Goal: Transaction & Acquisition: Obtain resource

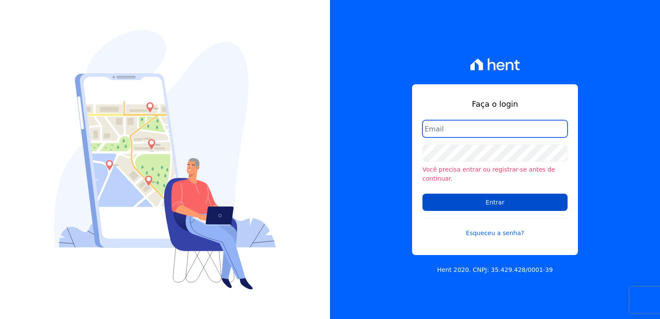
type input "[EMAIL_ADDRESS][DOMAIN_NAME]"
click at [475, 202] on input "Entrar" at bounding box center [494, 201] width 145 height 17
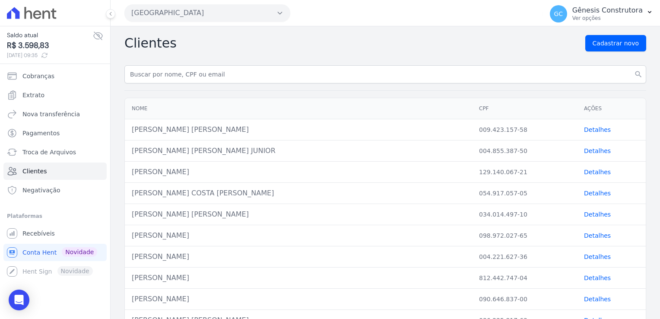
click at [207, 20] on button "[GEOGRAPHIC_DATA]" at bounding box center [207, 12] width 166 height 17
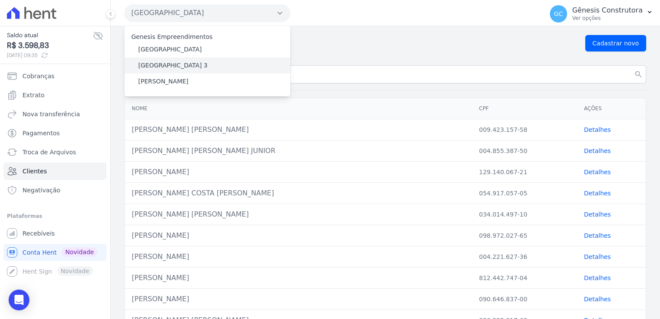
click at [192, 67] on div "[GEOGRAPHIC_DATA] 3" at bounding box center [207, 65] width 166 height 16
click at [202, 68] on div "[GEOGRAPHIC_DATA] 3" at bounding box center [207, 65] width 166 height 16
click at [202, 67] on div "[GEOGRAPHIC_DATA] 3" at bounding box center [207, 65] width 166 height 16
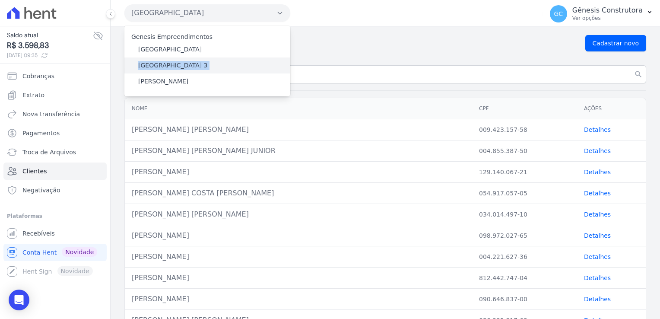
click at [202, 67] on div "[GEOGRAPHIC_DATA] 3" at bounding box center [207, 65] width 166 height 16
click at [161, 61] on label "[GEOGRAPHIC_DATA] 3" at bounding box center [172, 65] width 69 height 9
click at [0, 0] on input "Estação Nogueira 3" at bounding box center [0, 0] width 0 height 0
click at [161, 61] on label "Estação Nogueira 3" at bounding box center [172, 65] width 69 height 9
click at [0, 0] on input "Estação Nogueira 3" at bounding box center [0, 0] width 0 height 0
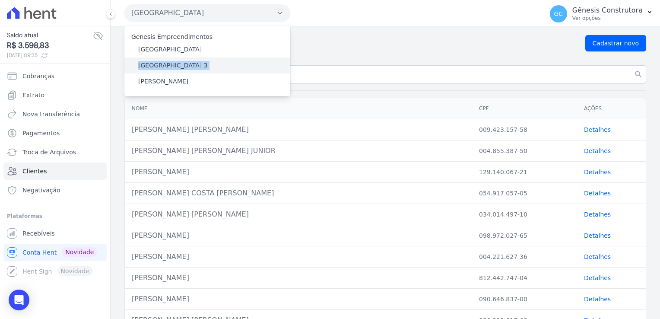
click at [162, 61] on label "Estação Nogueira 3" at bounding box center [172, 65] width 69 height 9
click at [0, 0] on input "Estação Nogueira 3" at bounding box center [0, 0] width 0 height 0
click at [162, 61] on label "Estação Nogueira 3" at bounding box center [172, 65] width 69 height 9
click at [0, 0] on input "Estação Nogueira 3" at bounding box center [0, 0] width 0 height 0
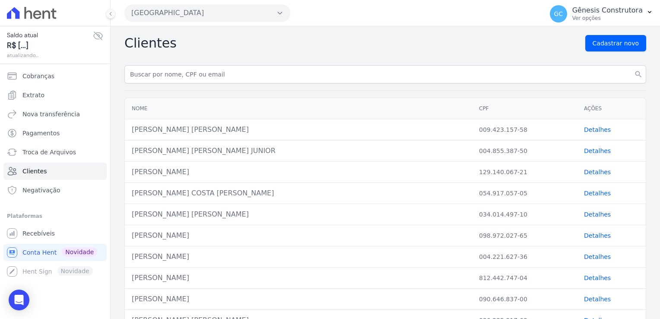
click at [218, 22] on div "Estação Nogueira Genesis Empreendimentos Estação Nogueira Estação Nogueira 3 HI…" at bounding box center [331, 13] width 415 height 27
click at [211, 14] on button "Estação Nogueira" at bounding box center [207, 12] width 166 height 17
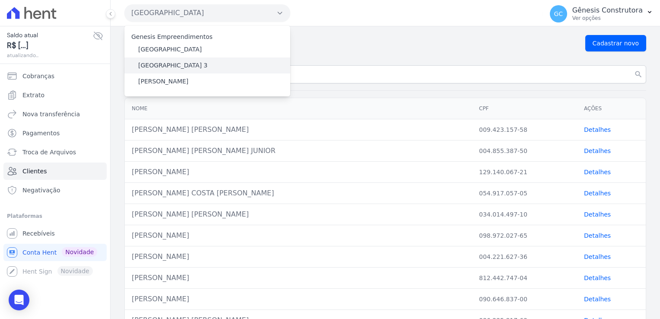
click at [167, 64] on label "Estação Nogueira 3" at bounding box center [172, 65] width 69 height 9
click at [0, 0] on input "Estação Nogueira 3" at bounding box center [0, 0] width 0 height 0
click at [167, 64] on label "Estação Nogueira 3" at bounding box center [172, 65] width 69 height 9
click at [0, 0] on input "Estação Nogueira 3" at bounding box center [0, 0] width 0 height 0
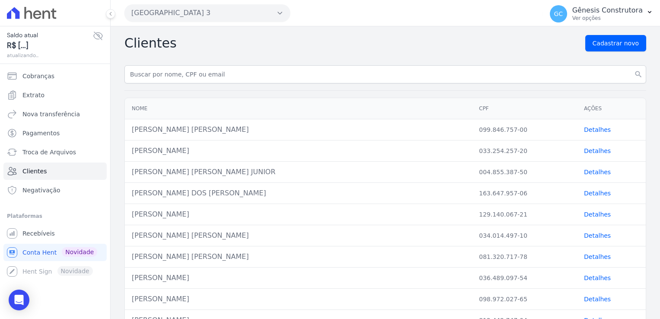
drag, startPoint x: 167, startPoint y: 64, endPoint x: 382, endPoint y: 89, distance: 215.6
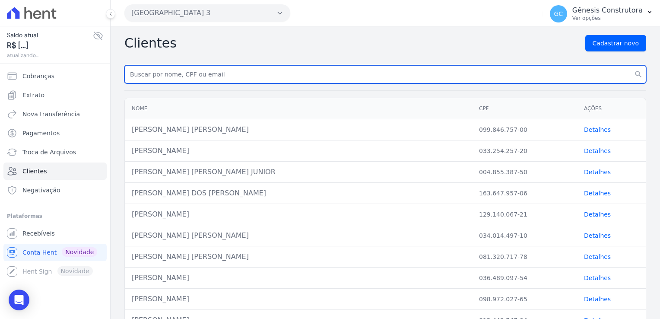
click at [218, 69] on input "text" at bounding box center [384, 74] width 521 height 18
paste input "Matheus Limongi"
type input "Matheus Limongi"
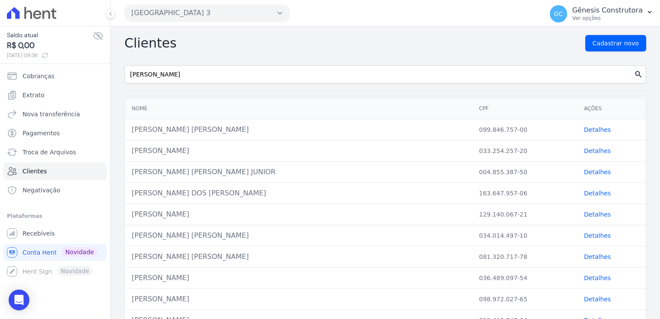
click at [630, 77] on button "search" at bounding box center [638, 74] width 16 height 18
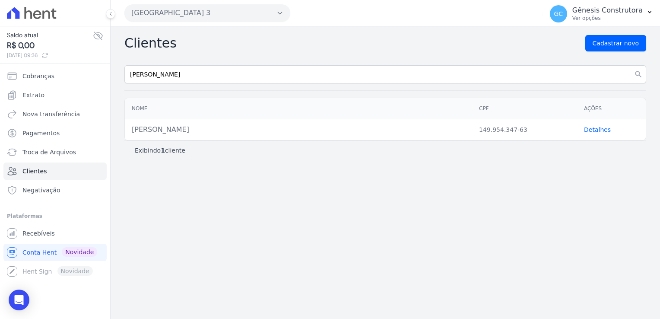
click at [580, 133] on td "Detalhes" at bounding box center [611, 129] width 69 height 21
click at [587, 129] on link "Detalhes" at bounding box center [597, 129] width 27 height 7
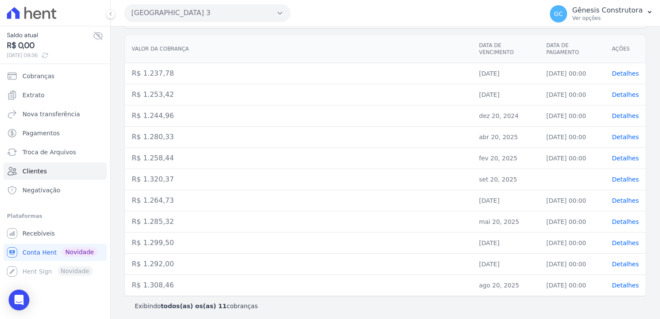
scroll to position [116, 0]
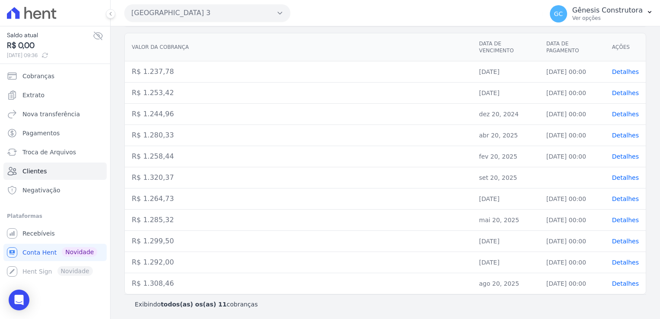
click at [625, 180] on td "Detalhes" at bounding box center [625, 177] width 41 height 21
click at [622, 179] on span "Detalhes" at bounding box center [625, 177] width 27 height 7
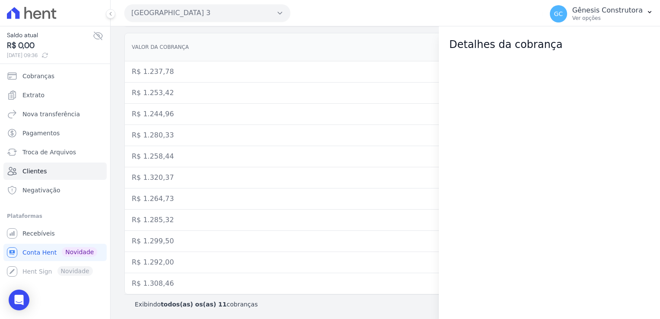
drag, startPoint x: 386, startPoint y: 126, endPoint x: 373, endPoint y: 119, distance: 14.7
click at [386, 125] on td "R$ 1.280,33" at bounding box center [298, 135] width 347 height 21
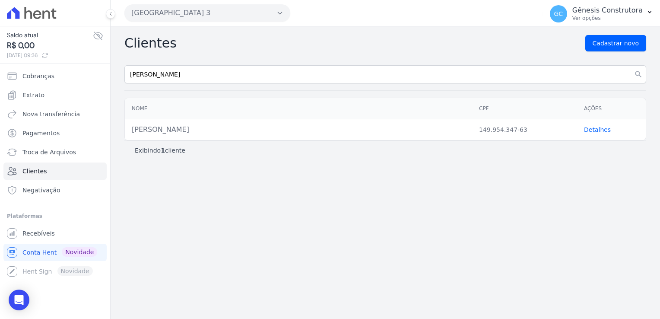
click at [590, 132] on link "Detalhes" at bounding box center [597, 129] width 27 height 7
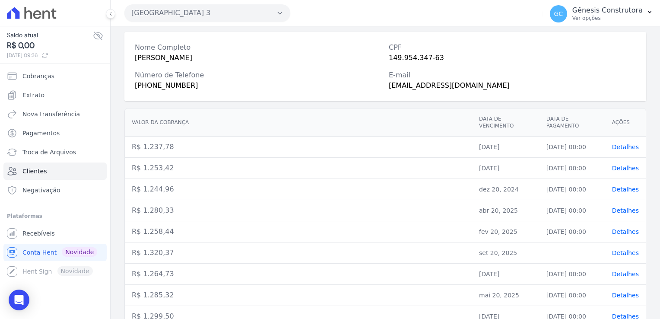
scroll to position [86, 0]
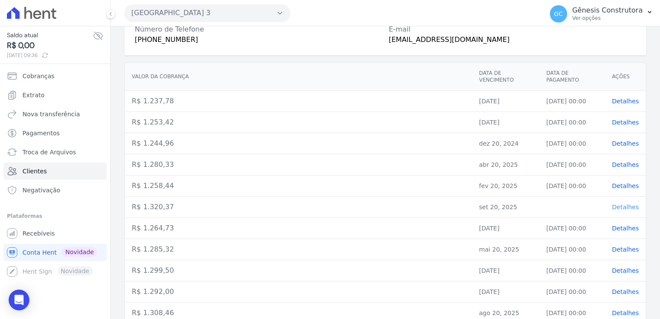
click at [621, 208] on span "Detalhes" at bounding box center [625, 206] width 27 height 7
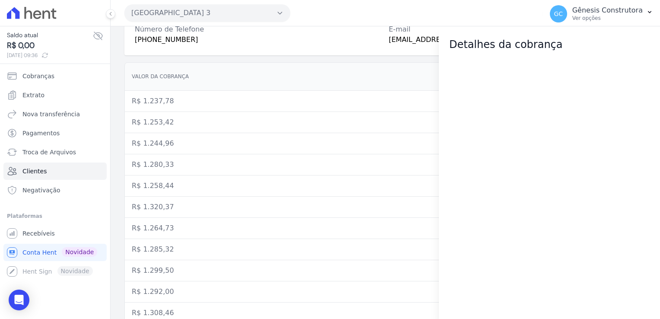
drag, startPoint x: 571, startPoint y: 118, endPoint x: 480, endPoint y: 149, distance: 95.4
click at [585, 237] on div at bounding box center [549, 185] width 221 height 266
click at [480, 149] on div at bounding box center [549, 185] width 221 height 266
click at [481, 147] on div at bounding box center [549, 185] width 221 height 266
click at [482, 144] on div at bounding box center [549, 185] width 221 height 266
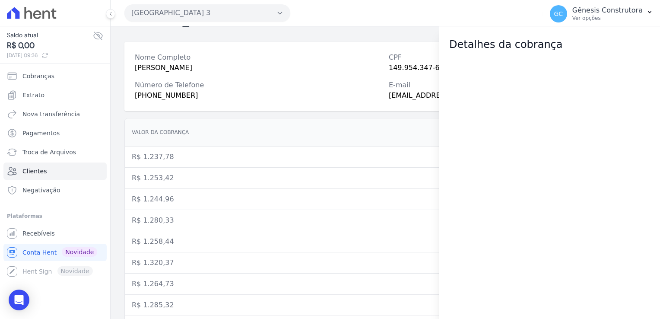
scroll to position [0, 0]
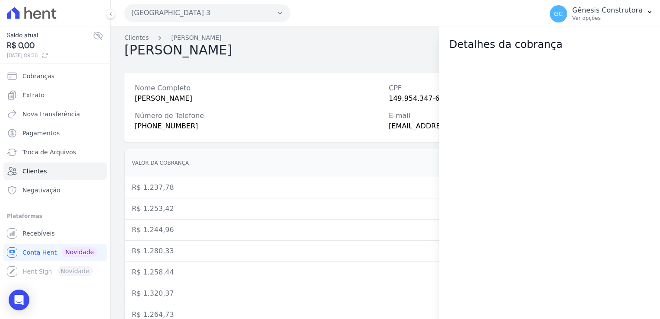
click at [309, 49] on div "Matheus Silva Alterar Nova cobrança" at bounding box center [384, 50] width 521 height 16
click at [50, 76] on span "Cobranças" at bounding box center [38, 76] width 32 height 9
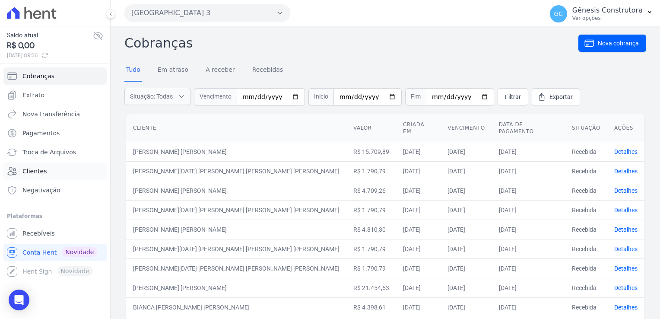
click at [48, 168] on link "Clientes" at bounding box center [54, 170] width 103 height 17
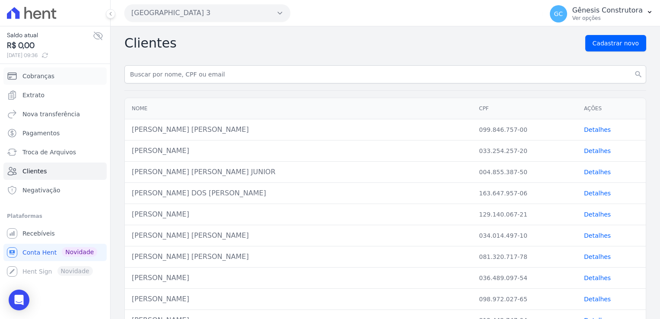
click at [33, 73] on span "Cobranças" at bounding box center [38, 76] width 32 height 9
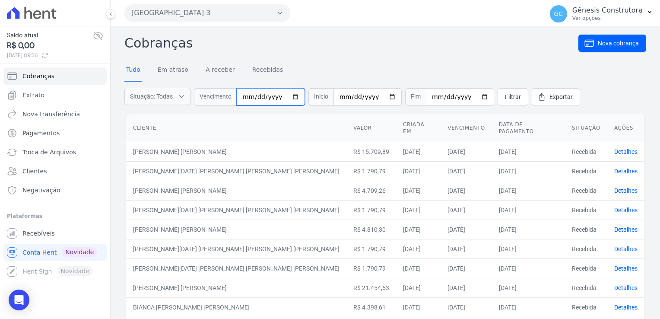
click at [240, 100] on input "date" at bounding box center [271, 96] width 68 height 17
type input "2025-09-20"
click at [505, 99] on span "Filtrar" at bounding box center [513, 96] width 16 height 9
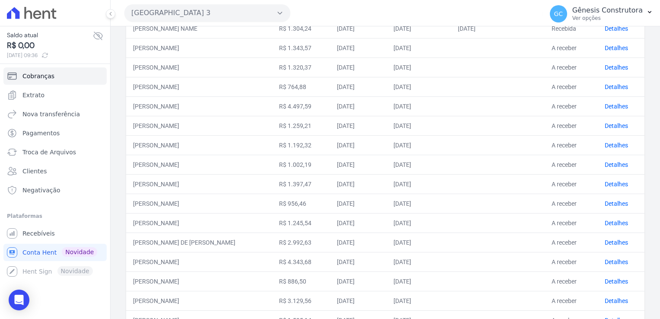
scroll to position [209, 0]
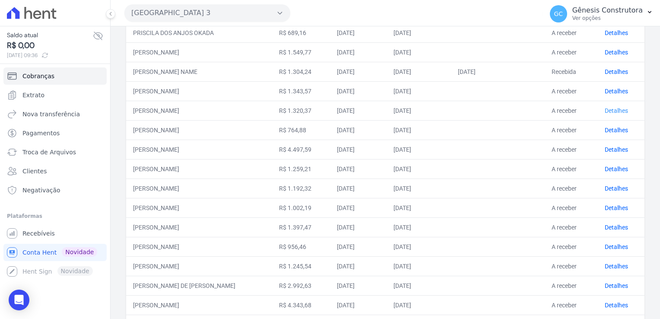
click at [610, 110] on link "Detalhes" at bounding box center [615, 110] width 23 height 7
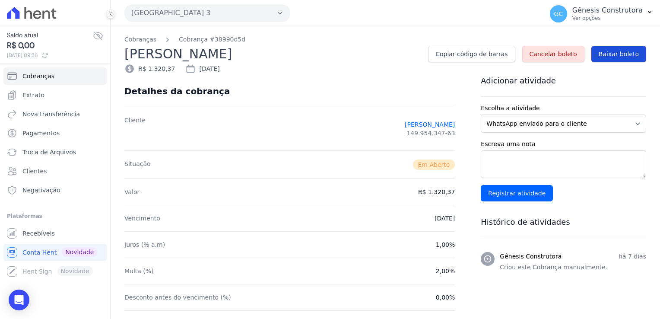
click at [616, 52] on span "Baixar boleto" at bounding box center [618, 54] width 40 height 9
